Goal: Transaction & Acquisition: Purchase product/service

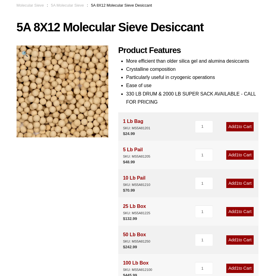
scroll to position [60, 0]
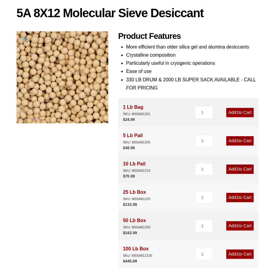
click at [243, 136] on link "Add 1 to Cart" at bounding box center [239, 140] width 27 height 9
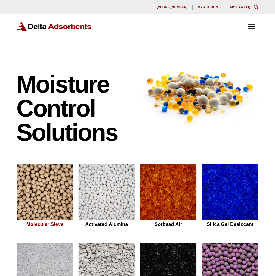
click at [35, 188] on img at bounding box center [45, 192] width 56 height 56
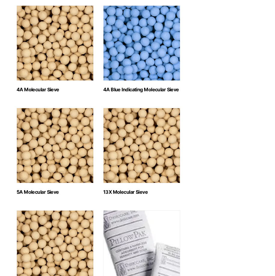
scroll to position [211, 0]
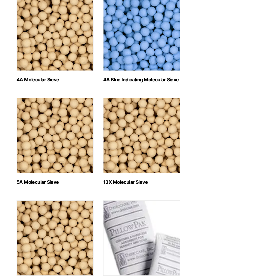
click at [48, 117] on img "Visit product category 5A Molecular Sieve" at bounding box center [55, 135] width 77 height 75
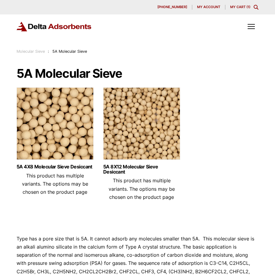
click at [131, 124] on img at bounding box center [141, 124] width 77 height 75
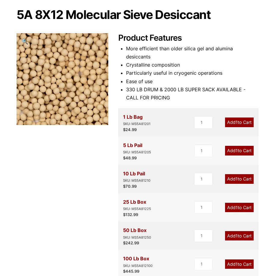
scroll to position [60, 0]
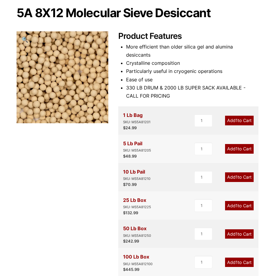
click at [131, 139] on div "5 Lb Pail SKU: MS5A81205" at bounding box center [137, 146] width 28 height 14
click at [232, 144] on link "Add 1 to Cart" at bounding box center [239, 148] width 29 height 9
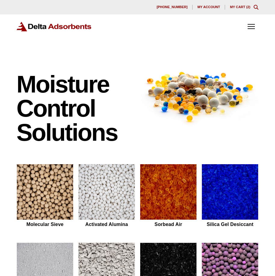
click at [241, 7] on link "My Cart ( 2 )" at bounding box center [240, 7] width 20 height 4
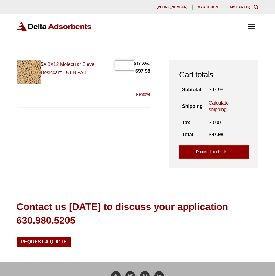
click at [123, 65] on input "2" at bounding box center [125, 65] width 20 height 10
type input "1"
click at [130, 65] on input "1" at bounding box center [125, 65] width 20 height 10
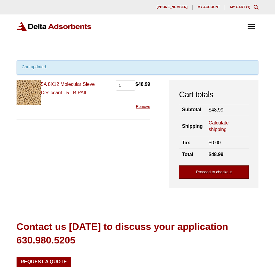
click at [211, 170] on link "Proceed to checkout" at bounding box center [214, 172] width 70 height 14
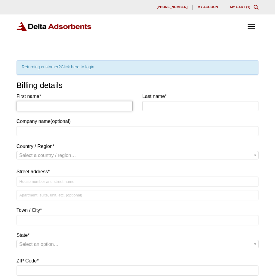
click at [62, 102] on input "First name *" at bounding box center [75, 106] width 116 height 10
type input "brian"
type input "reel"
select select "US"
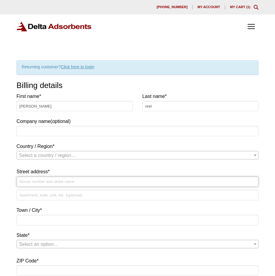
type input "[STREET_ADDRESS][PERSON_NAME]"
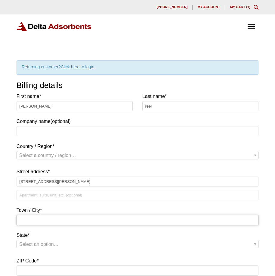
type input "Semmes"
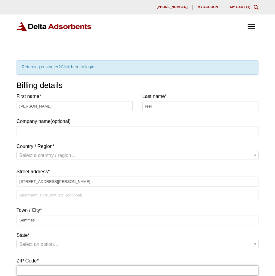
type input "36575"
select select "US"
select select "AL"
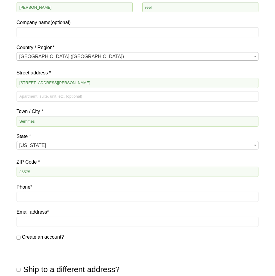
scroll to position [151, 0]
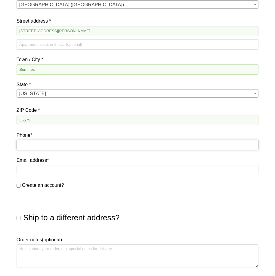
click at [54, 147] on input "Phone *" at bounding box center [138, 145] width 242 height 10
type input "9035780717"
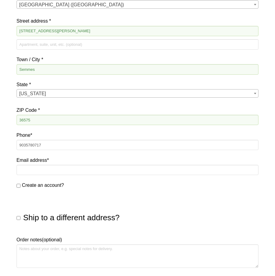
type input "N/A"
type input "[EMAIL_ADDRESS][DOMAIN_NAME]"
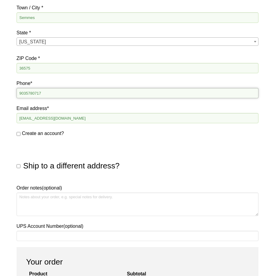
scroll to position [211, 0]
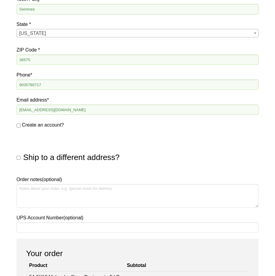
click at [17, 122] on label "Create an account?" at bounding box center [138, 125] width 242 height 8
click at [17, 123] on input "Create an account?" at bounding box center [19, 125] width 4 height 4
checkbox input "true"
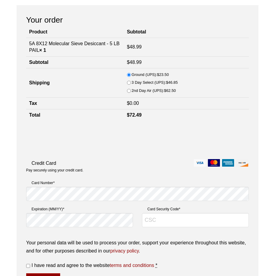
scroll to position [452, 0]
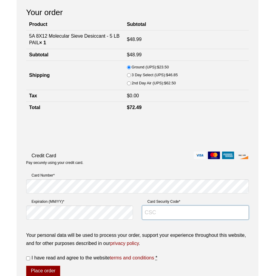
type input "176"
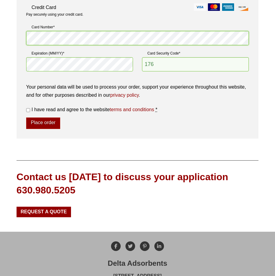
scroll to position [602, 0]
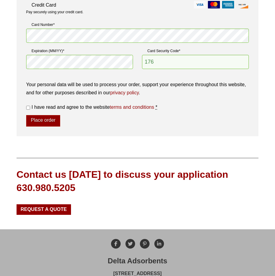
click at [29, 108] on input "I have read and agree to the website terms and conditions *" at bounding box center [28, 108] width 4 height 4
checkbox input "true"
click at [41, 115] on button "Place order" at bounding box center [43, 120] width 34 height 11
